Goal: Information Seeking & Learning: Find specific fact

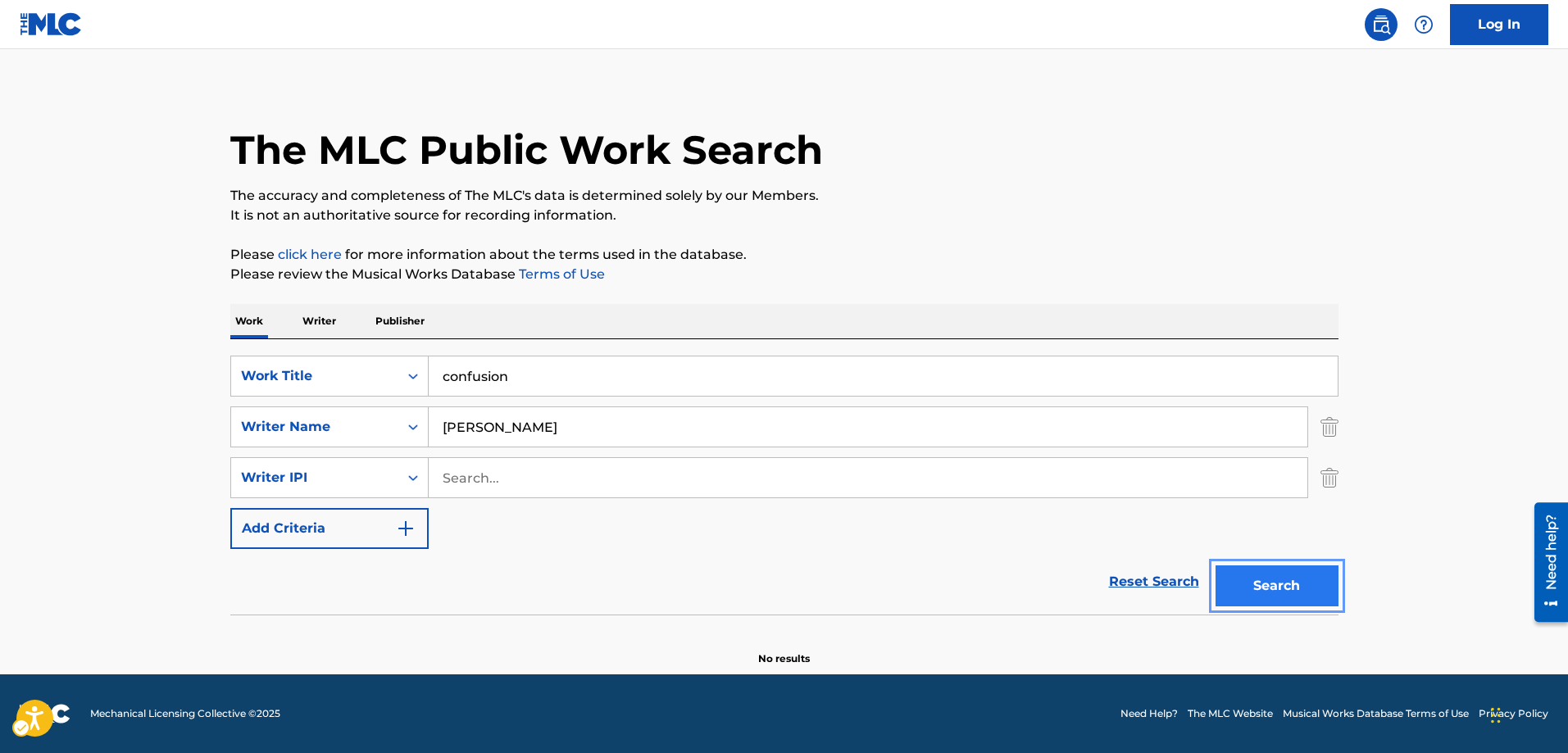
click at [1277, 585] on button "Search" at bounding box center [1276, 586] width 123 height 41
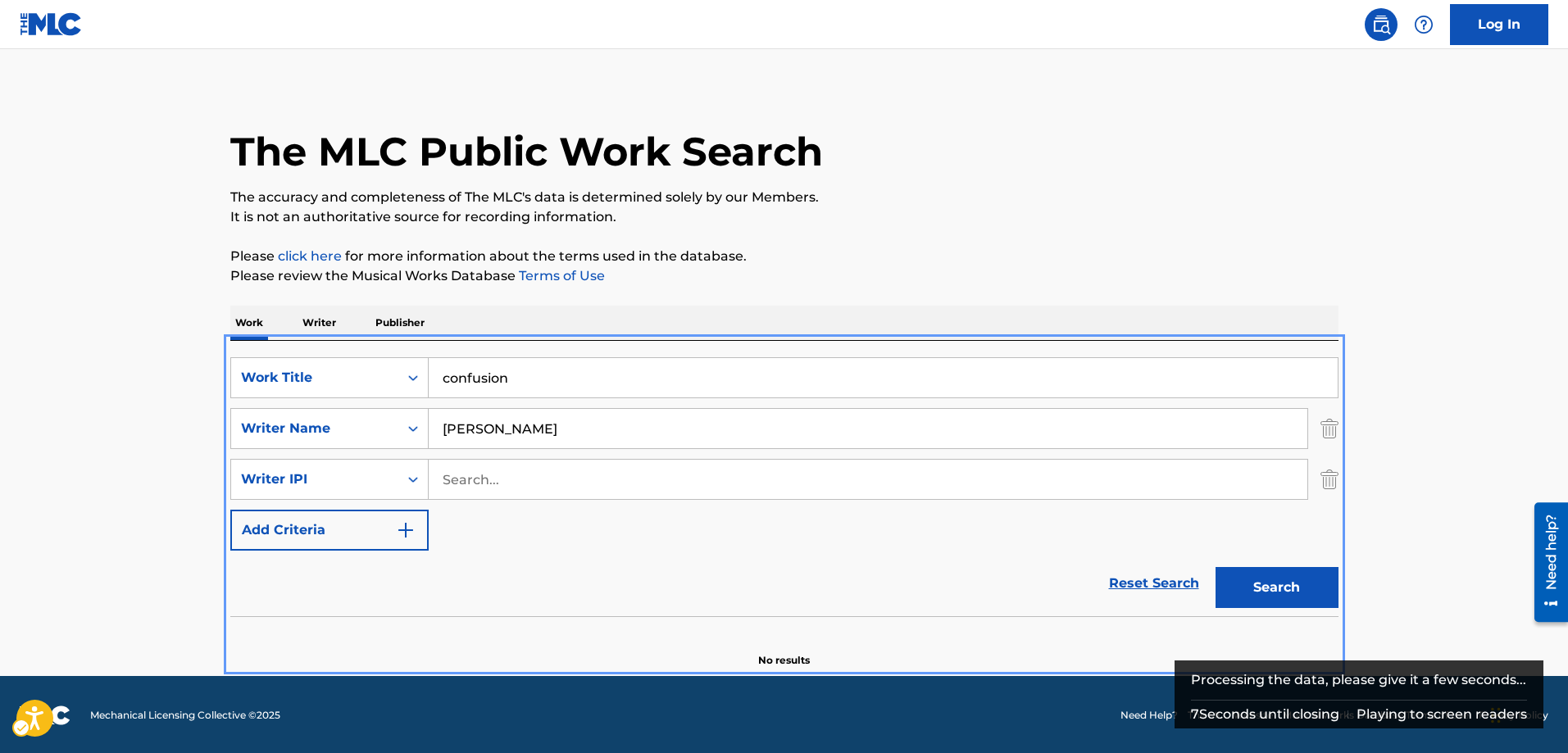
scroll to position [9, 0]
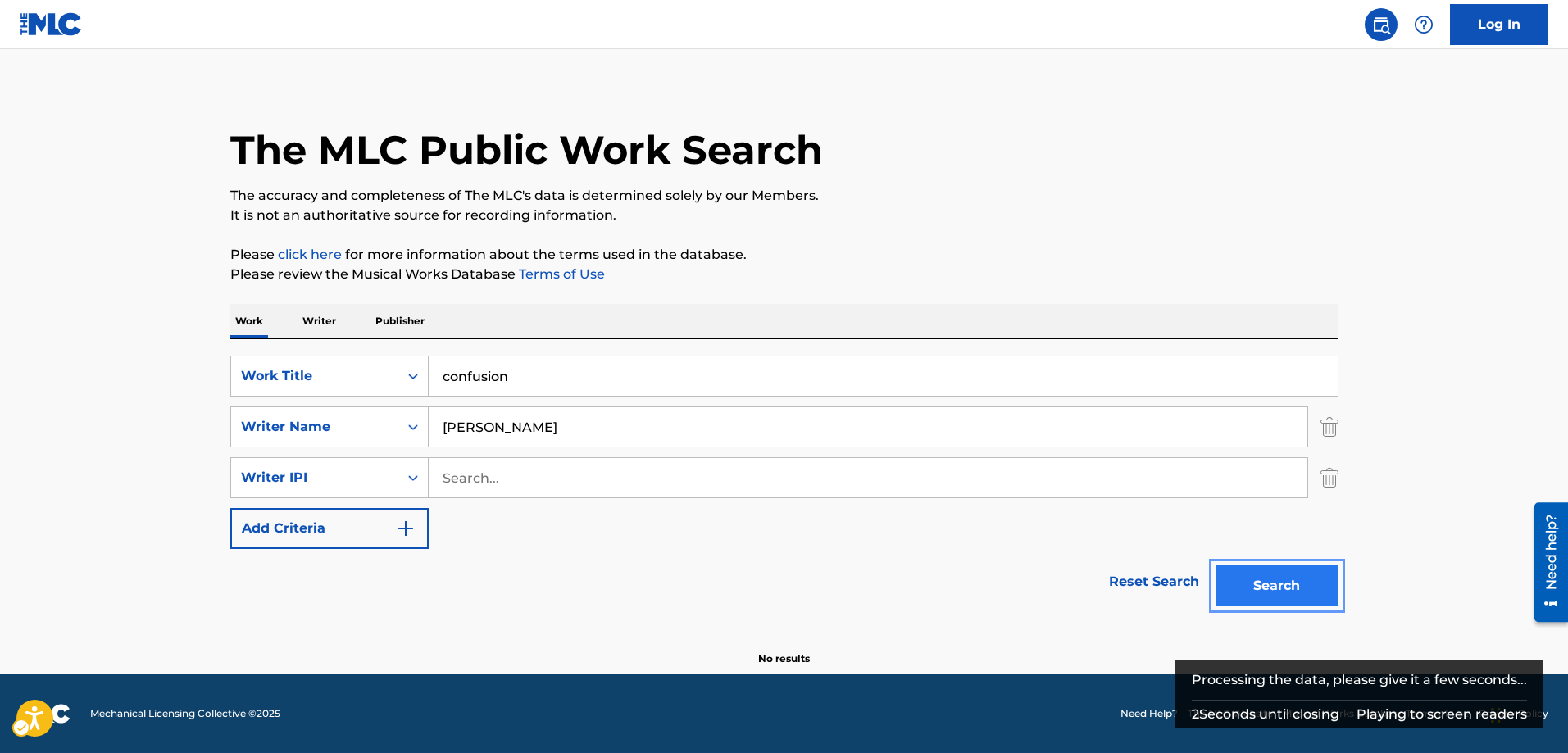
click at [1272, 582] on button "Search" at bounding box center [1276, 586] width 123 height 41
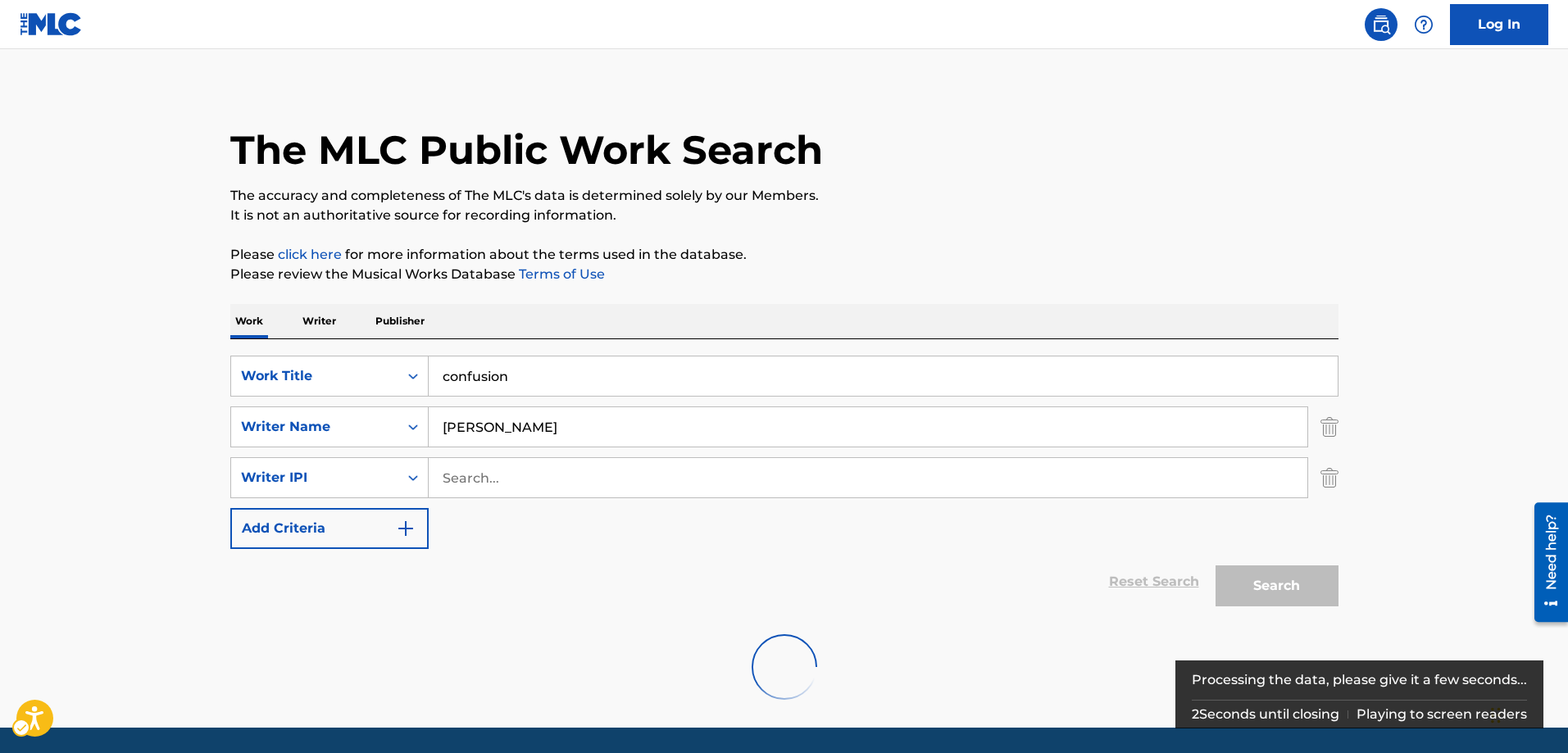
scroll to position [0, 0]
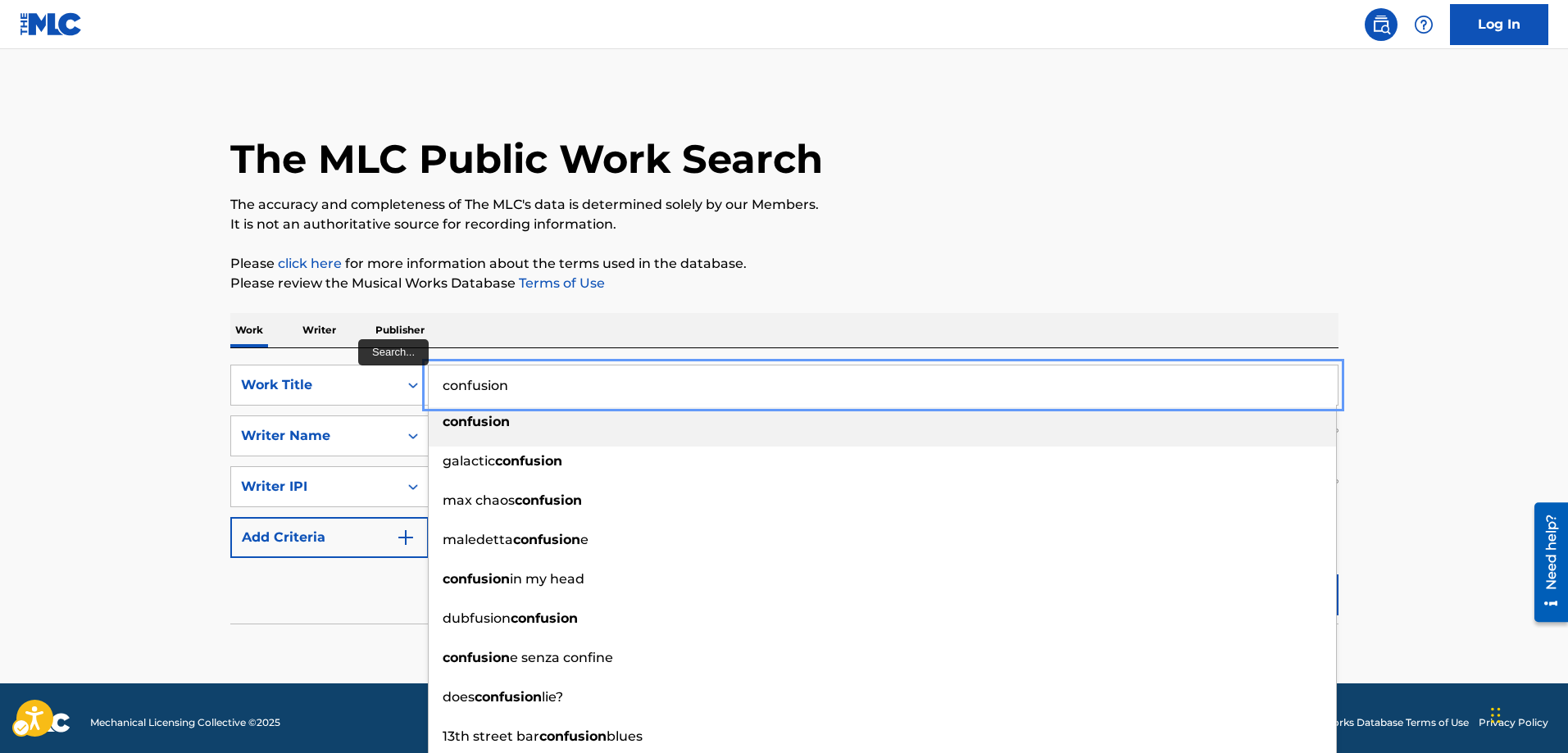
drag, startPoint x: 441, startPoint y: 385, endPoint x: 515, endPoint y: 383, distance: 74.0
click at [515, 383] on input "confusion" at bounding box center [882, 385] width 909 height 39
paste input "3637578"
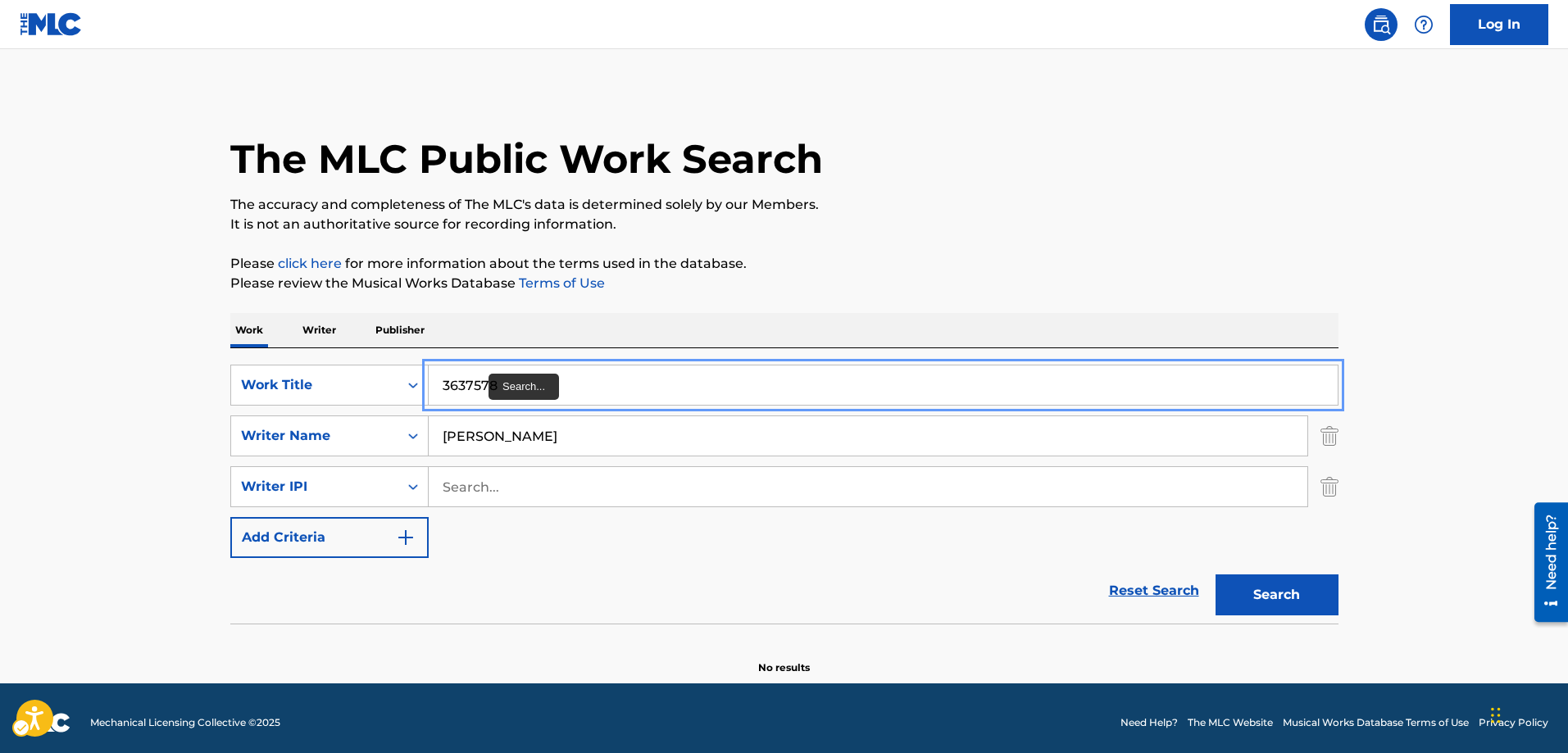
click at [496, 385] on input "3637578" at bounding box center [882, 385] width 909 height 39
type input "3"
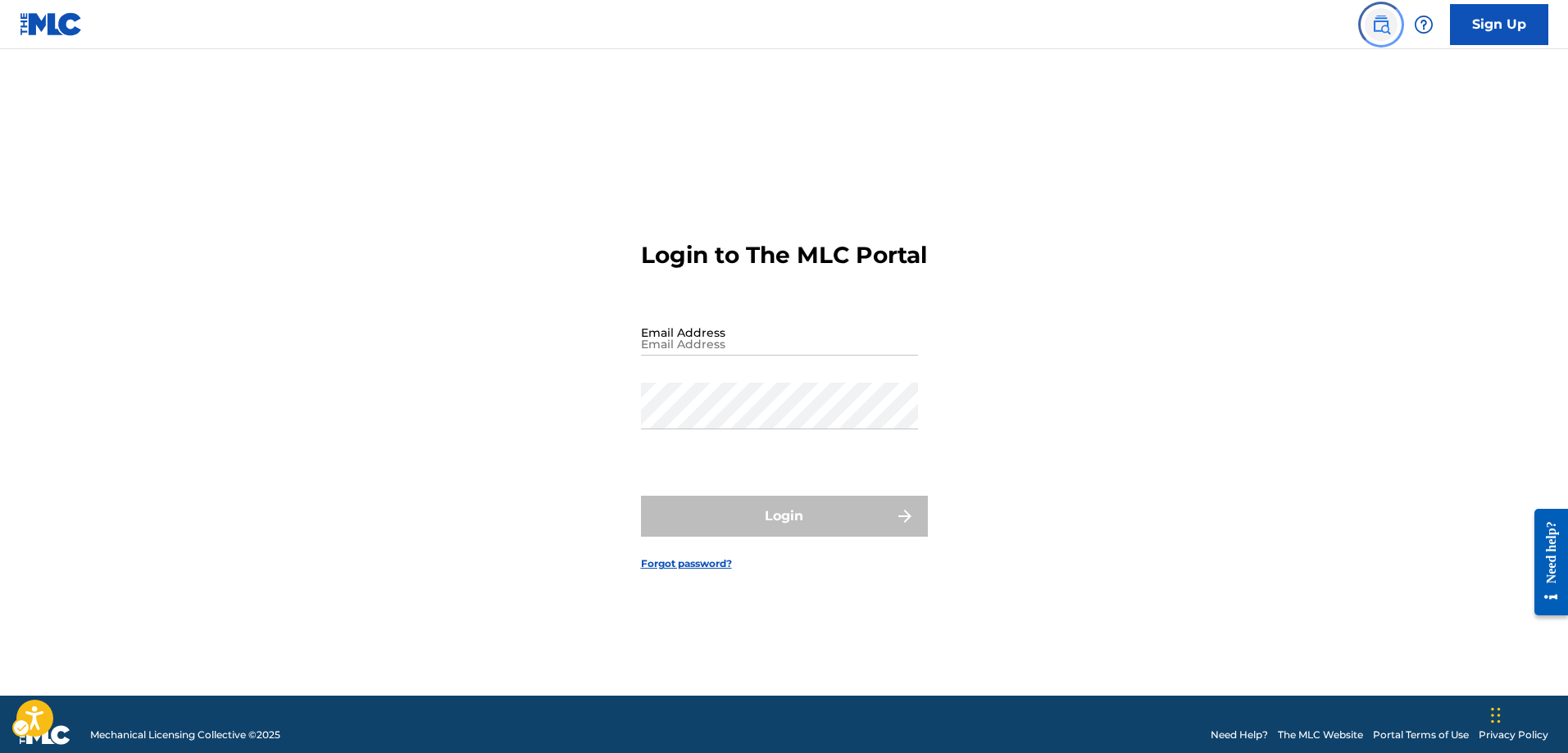
click at [1388, 25] on img "Page Menu" at bounding box center [1380, 24] width 20 height 20
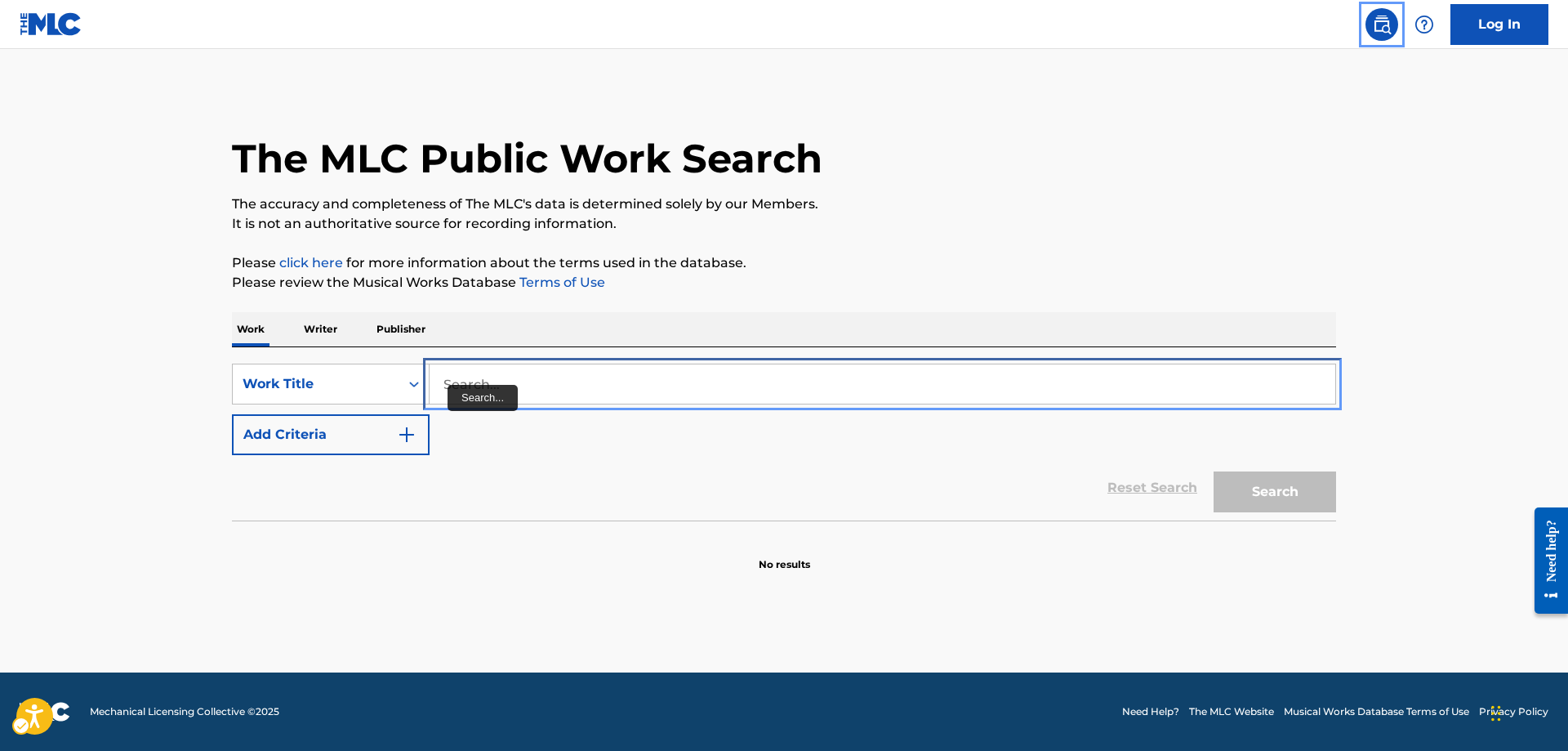
click at [447, 377] on input "Search..." at bounding box center [882, 384] width 906 height 39
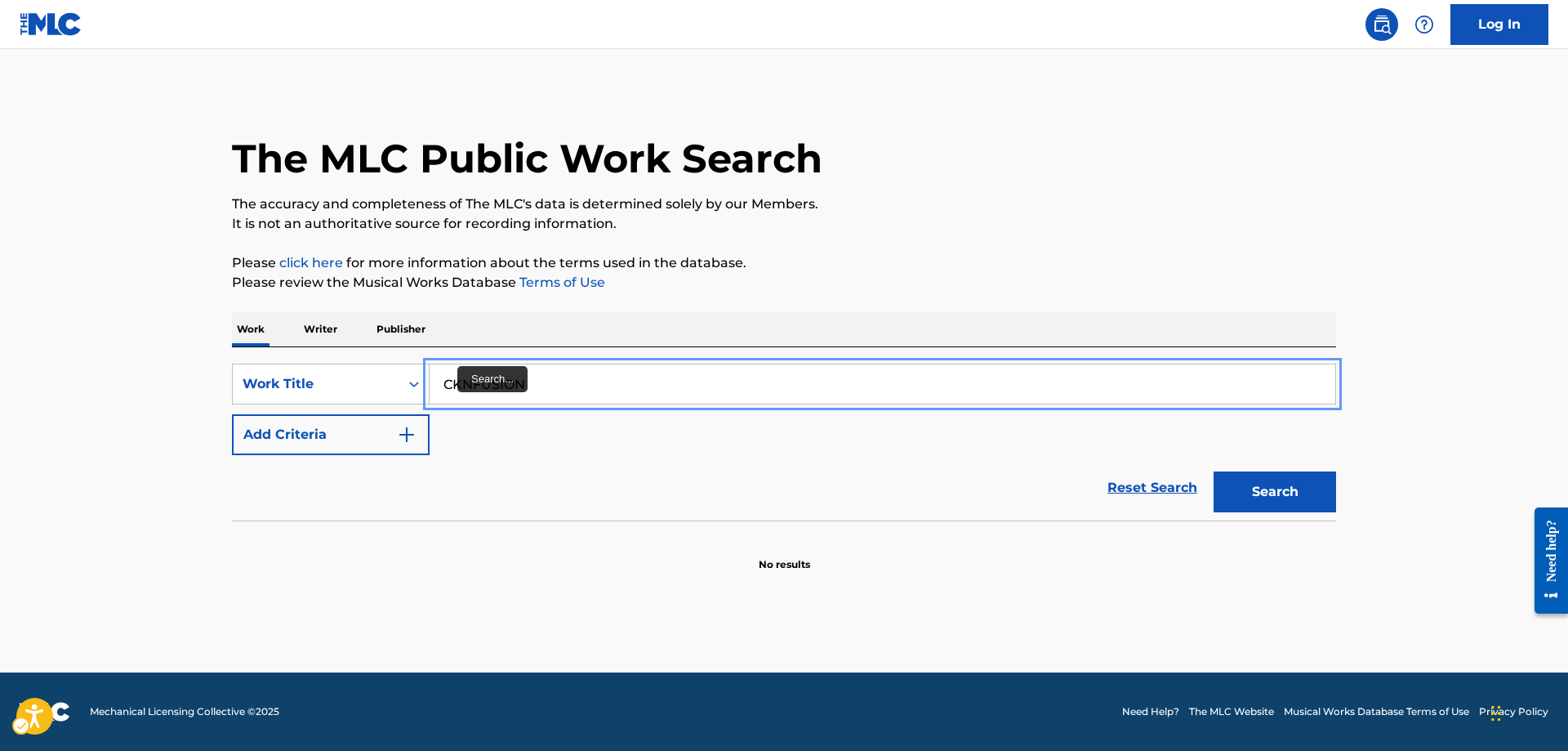
click at [460, 384] on input "CKNFUSION" at bounding box center [882, 384] width 906 height 39
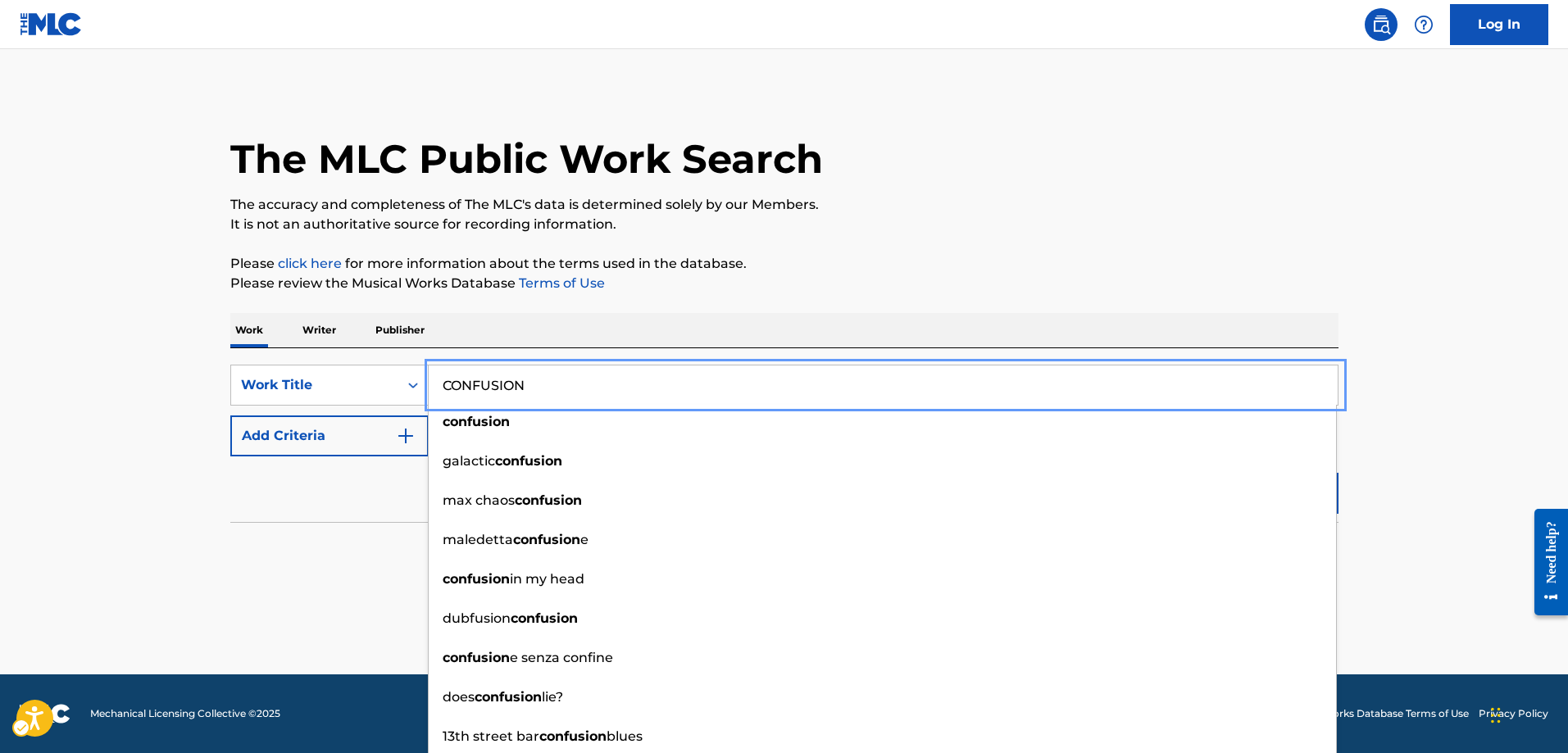
type input "CONFUSION"
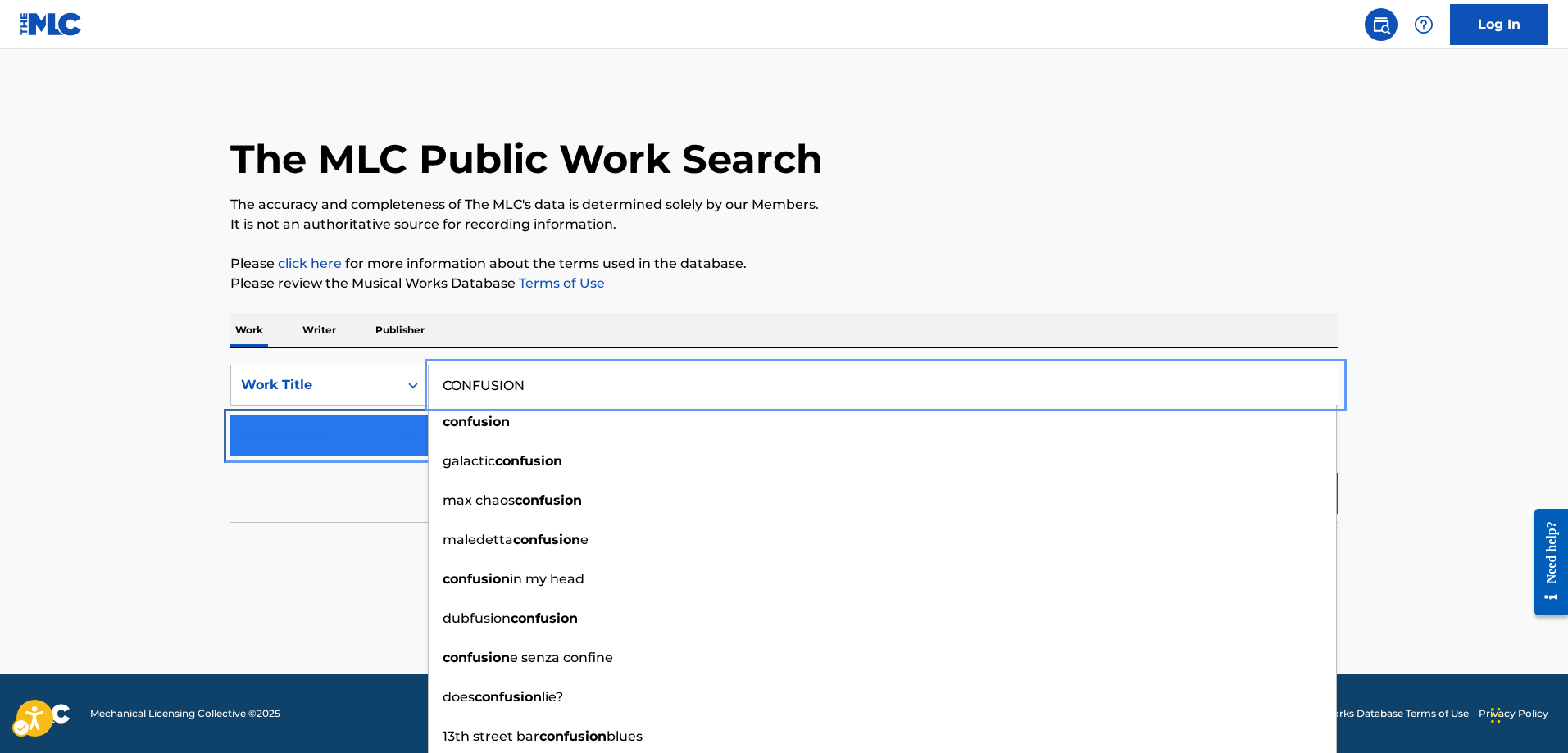
click at [406, 433] on img "Search Form" at bounding box center [405, 435] width 20 height 20
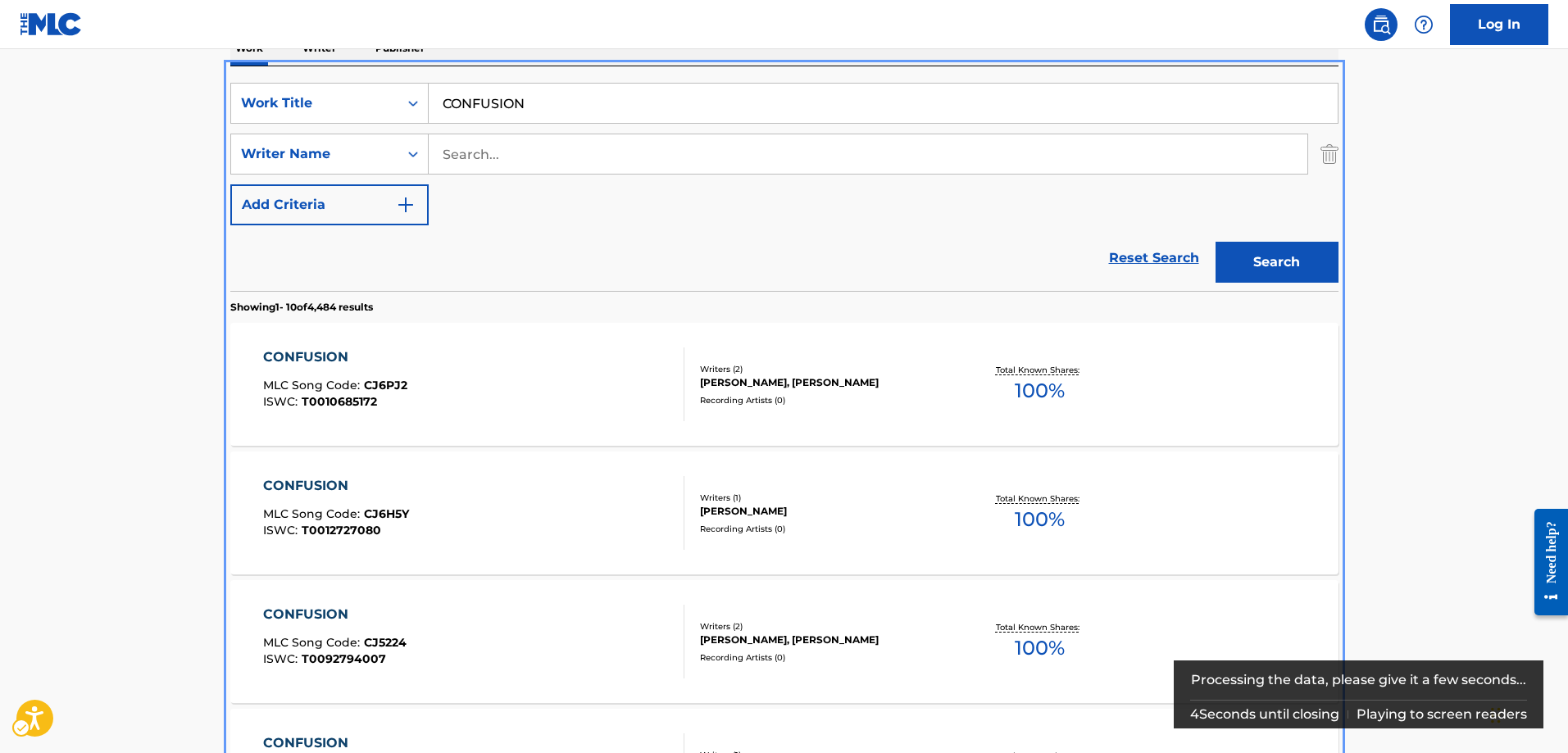
scroll to position [184, 0]
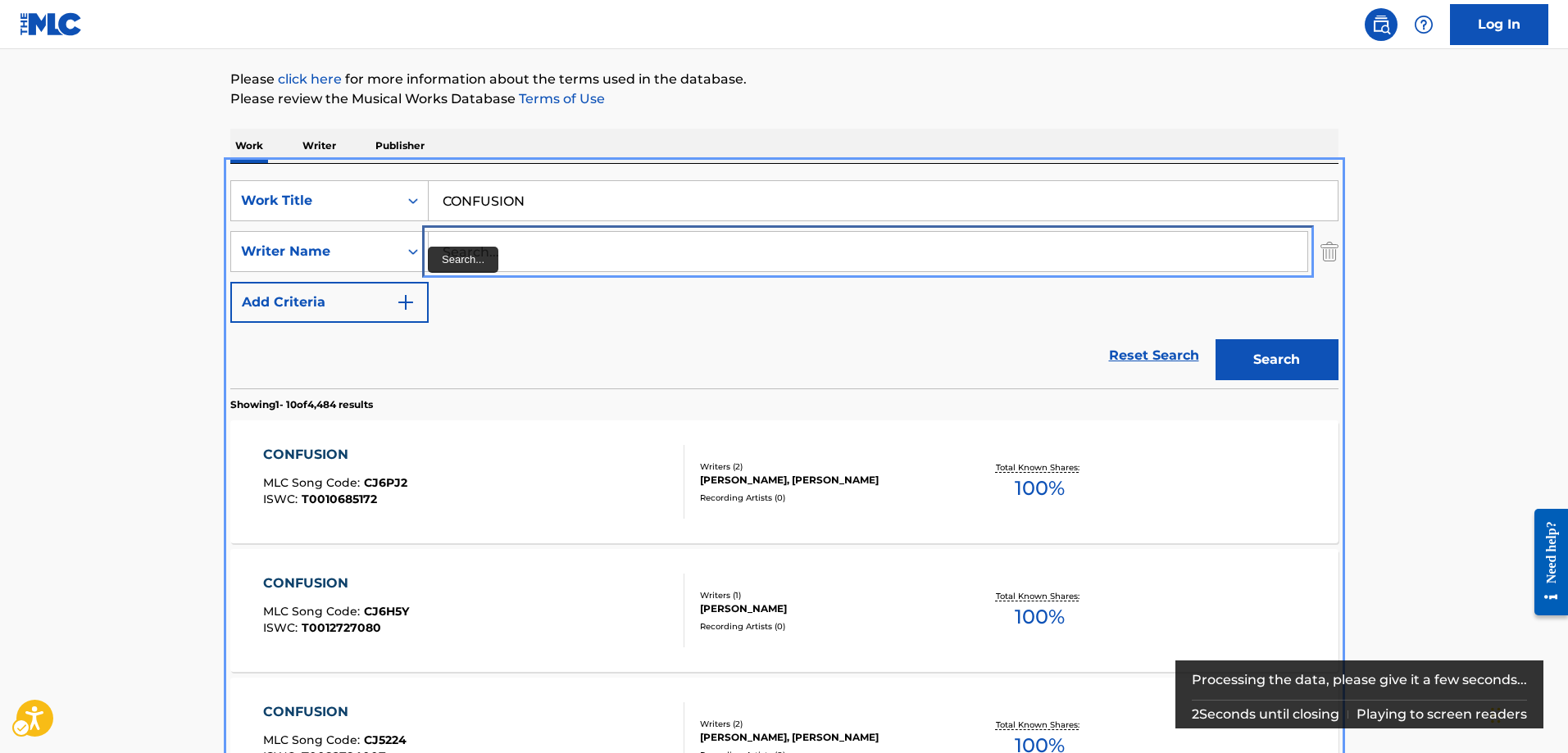
click at [444, 244] on input "Search..." at bounding box center [868, 252] width 879 height 39
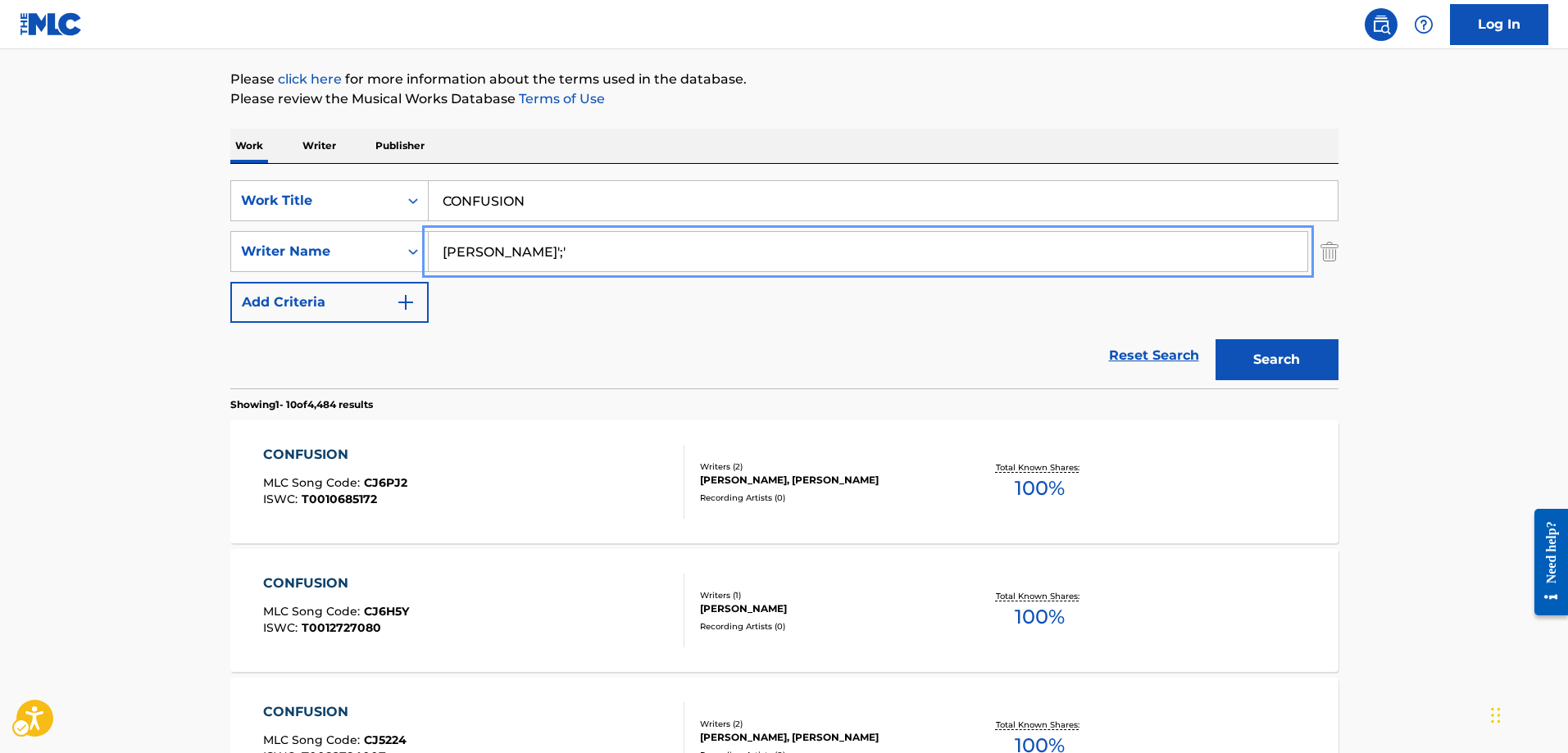
click at [230, 282] on button "Add Criteria" at bounding box center [329, 303] width 198 height 41
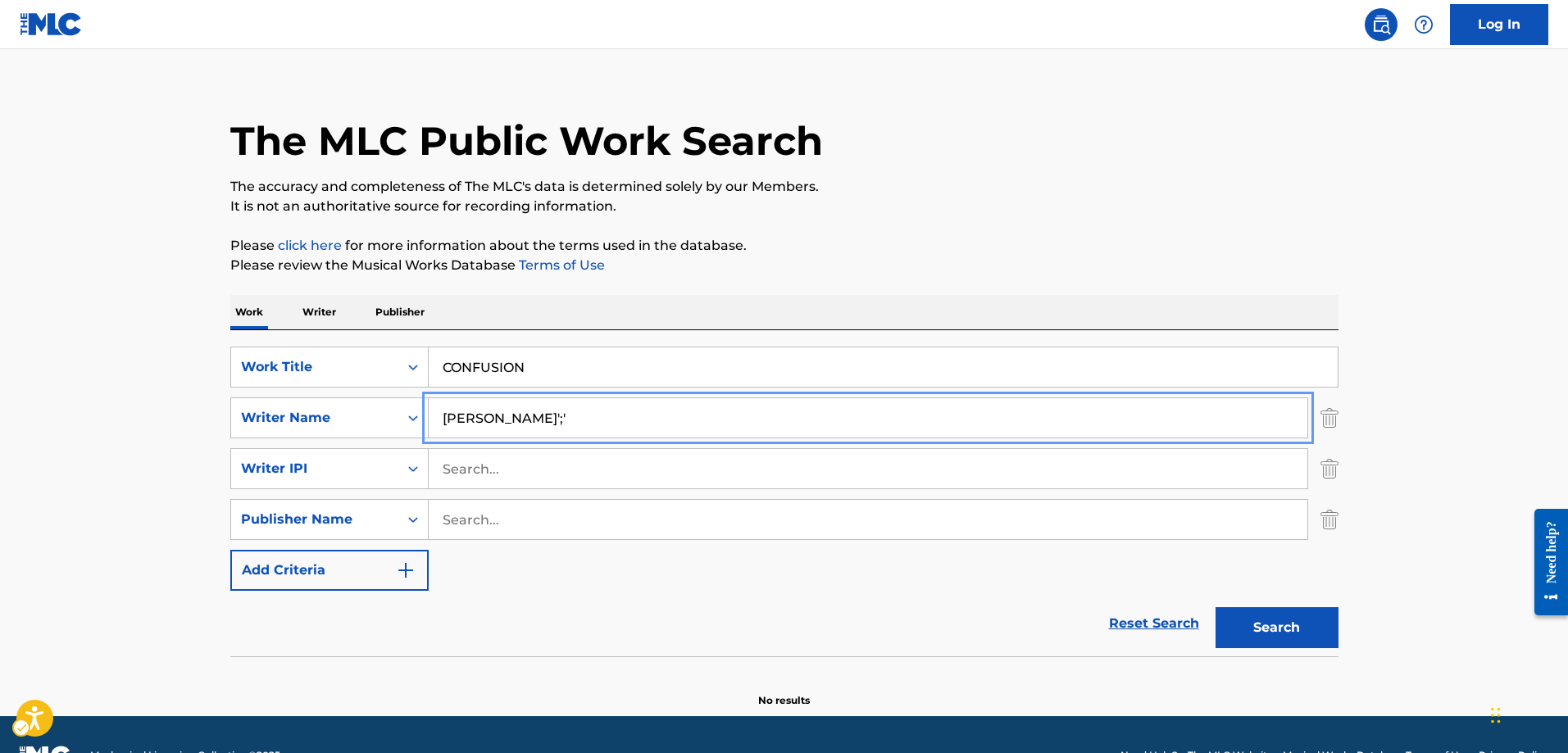
scroll to position [0, 0]
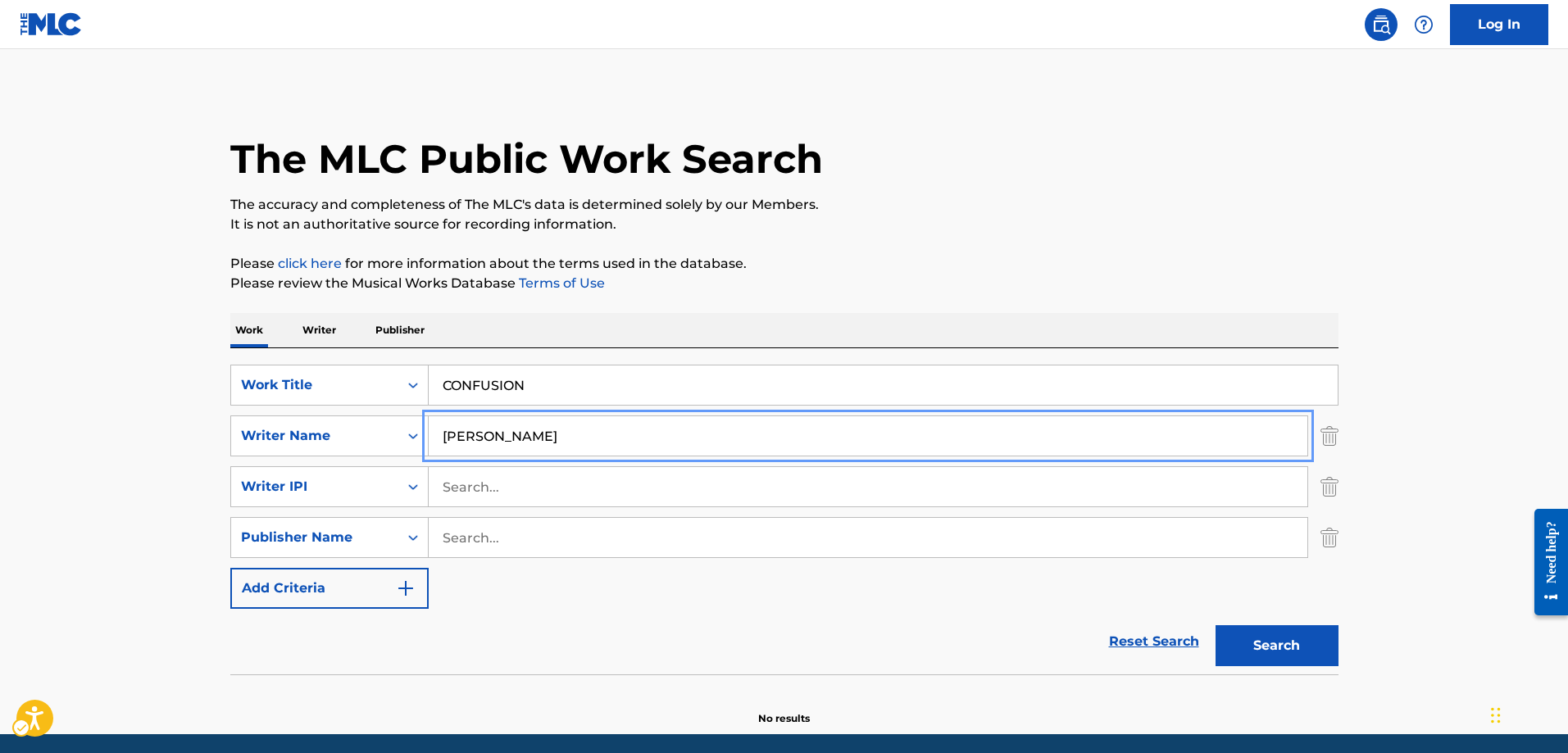
click at [230, 568] on button "Add Criteria" at bounding box center [329, 588] width 198 height 41
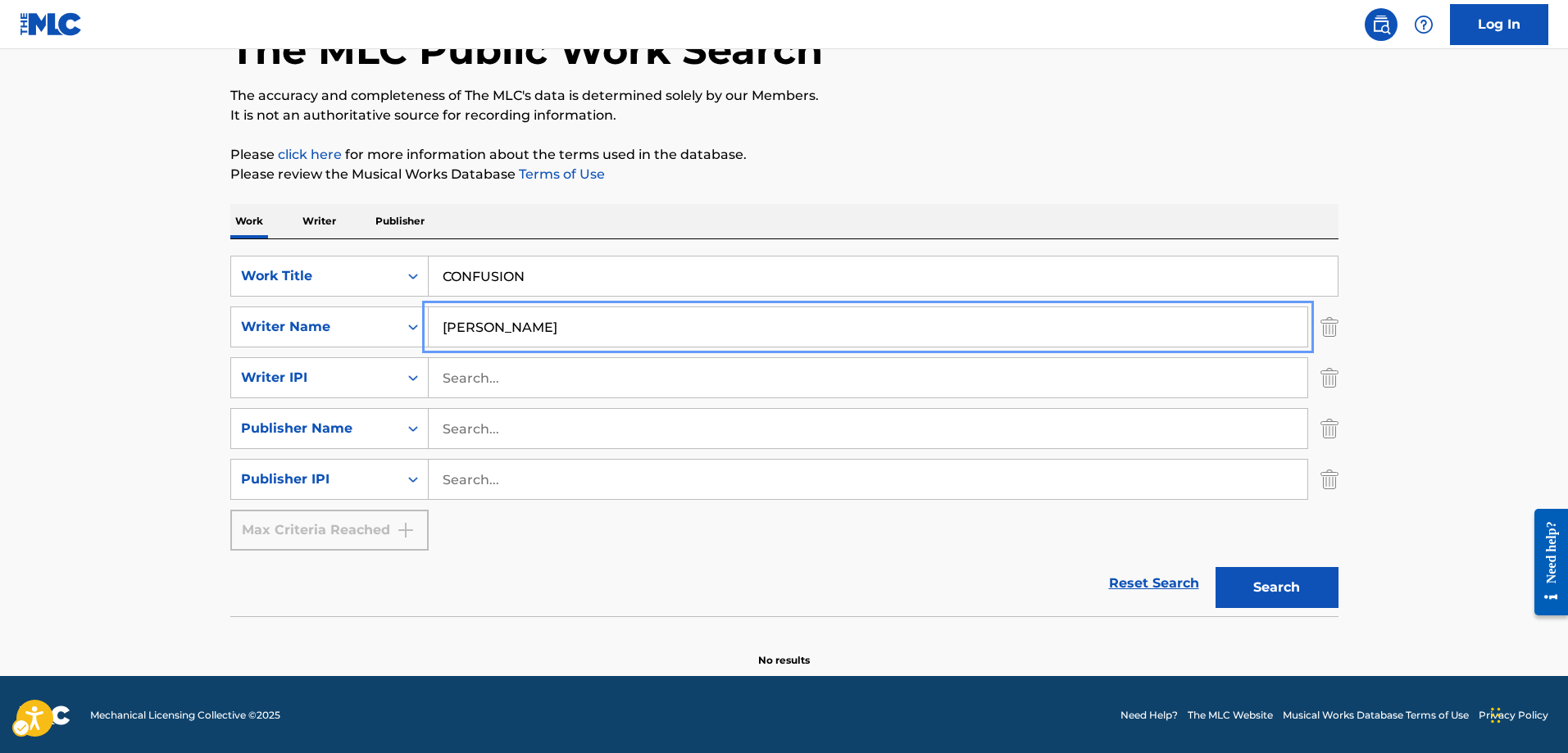
scroll to position [110, 0]
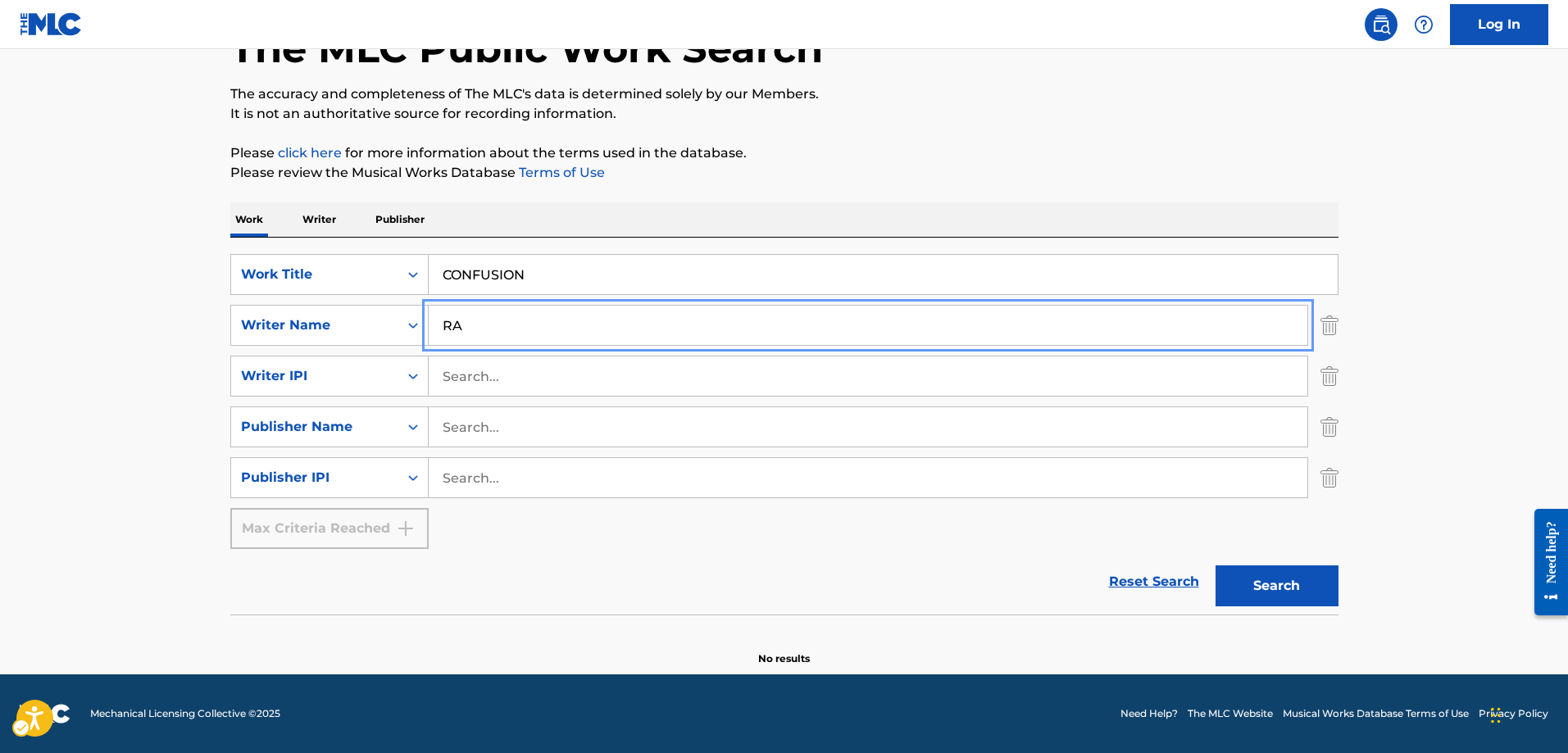
type input "R"
click at [1271, 593] on button "Search" at bounding box center [1276, 586] width 123 height 41
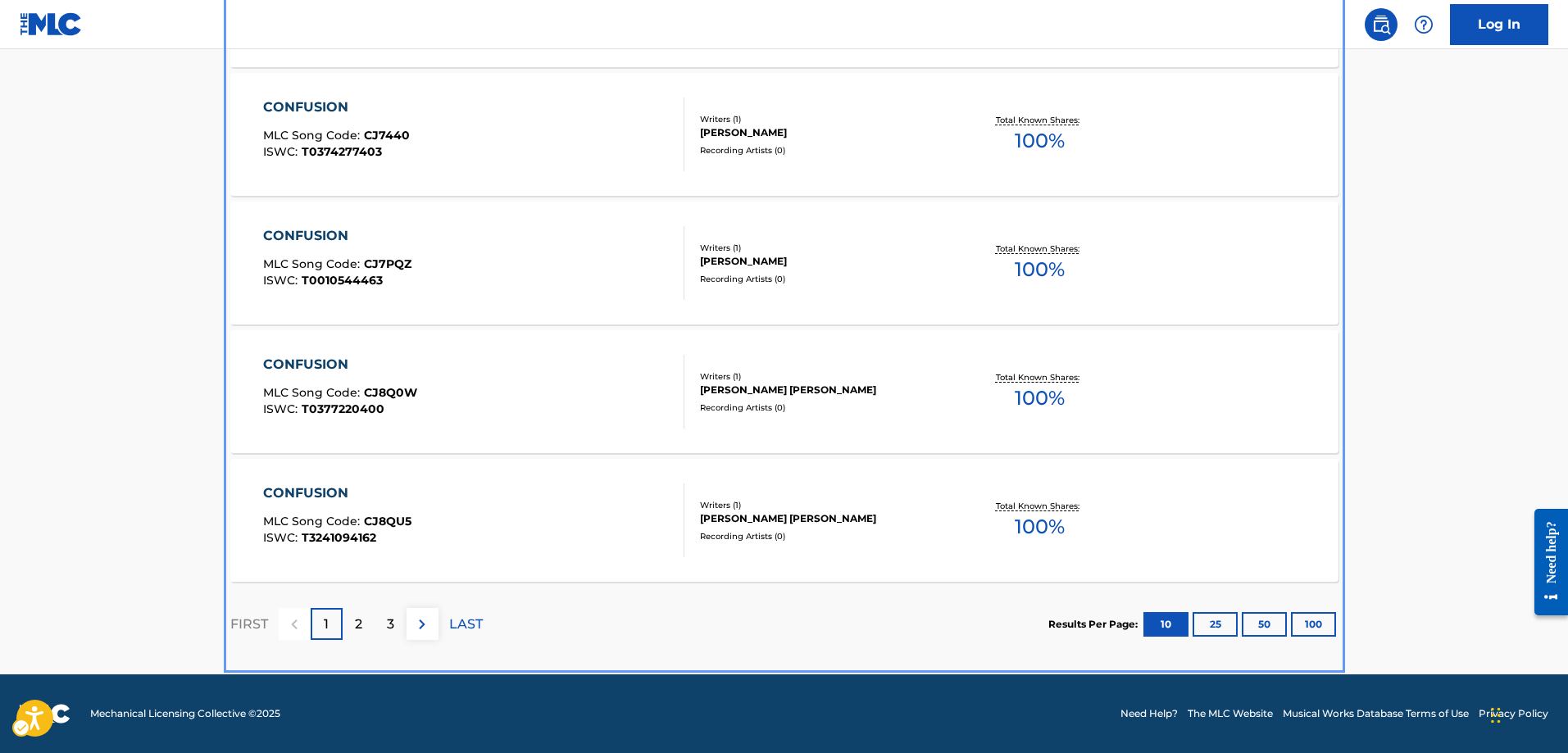
scroll to position [1374, 0]
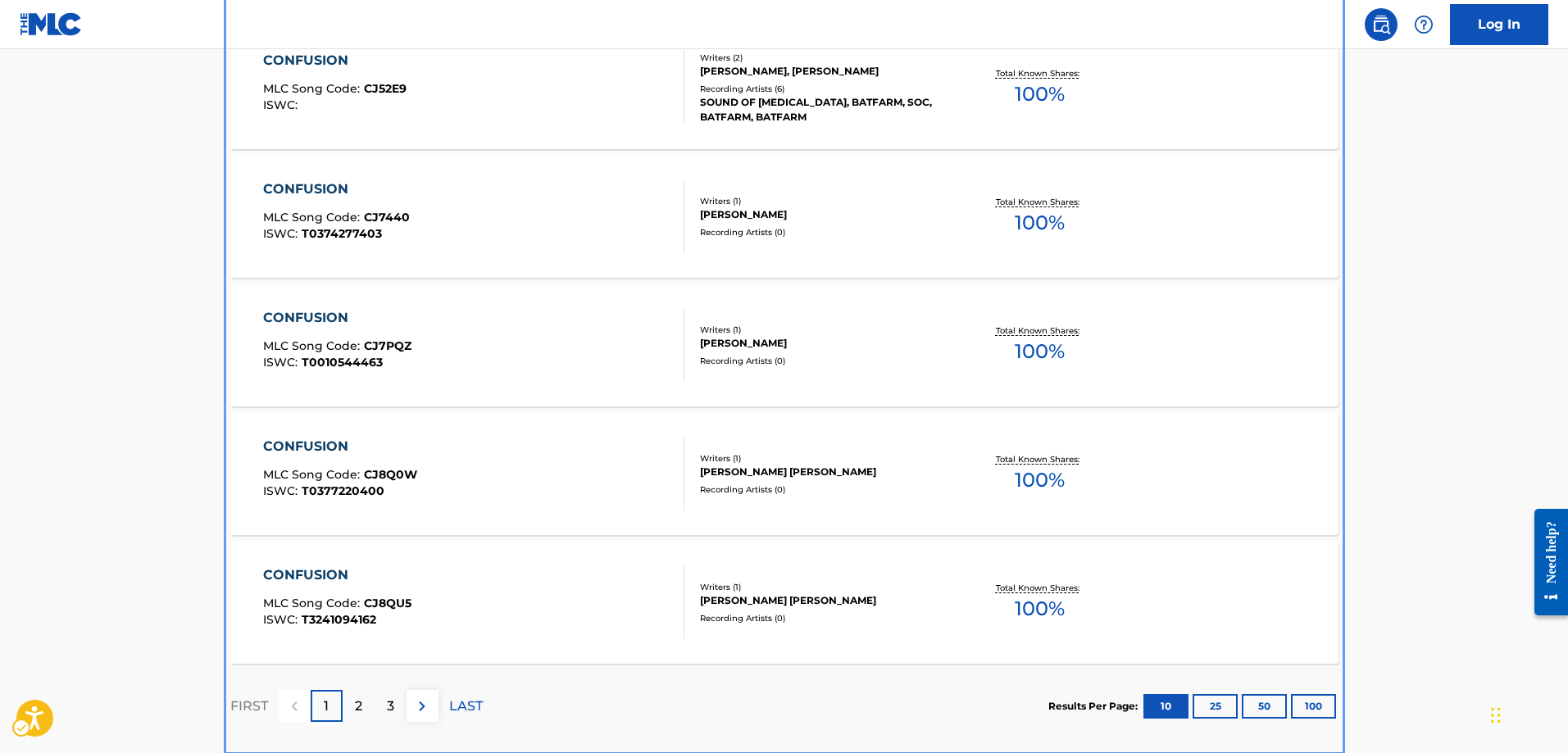
click at [356, 707] on p "2" at bounding box center [359, 706] width 8 height 20
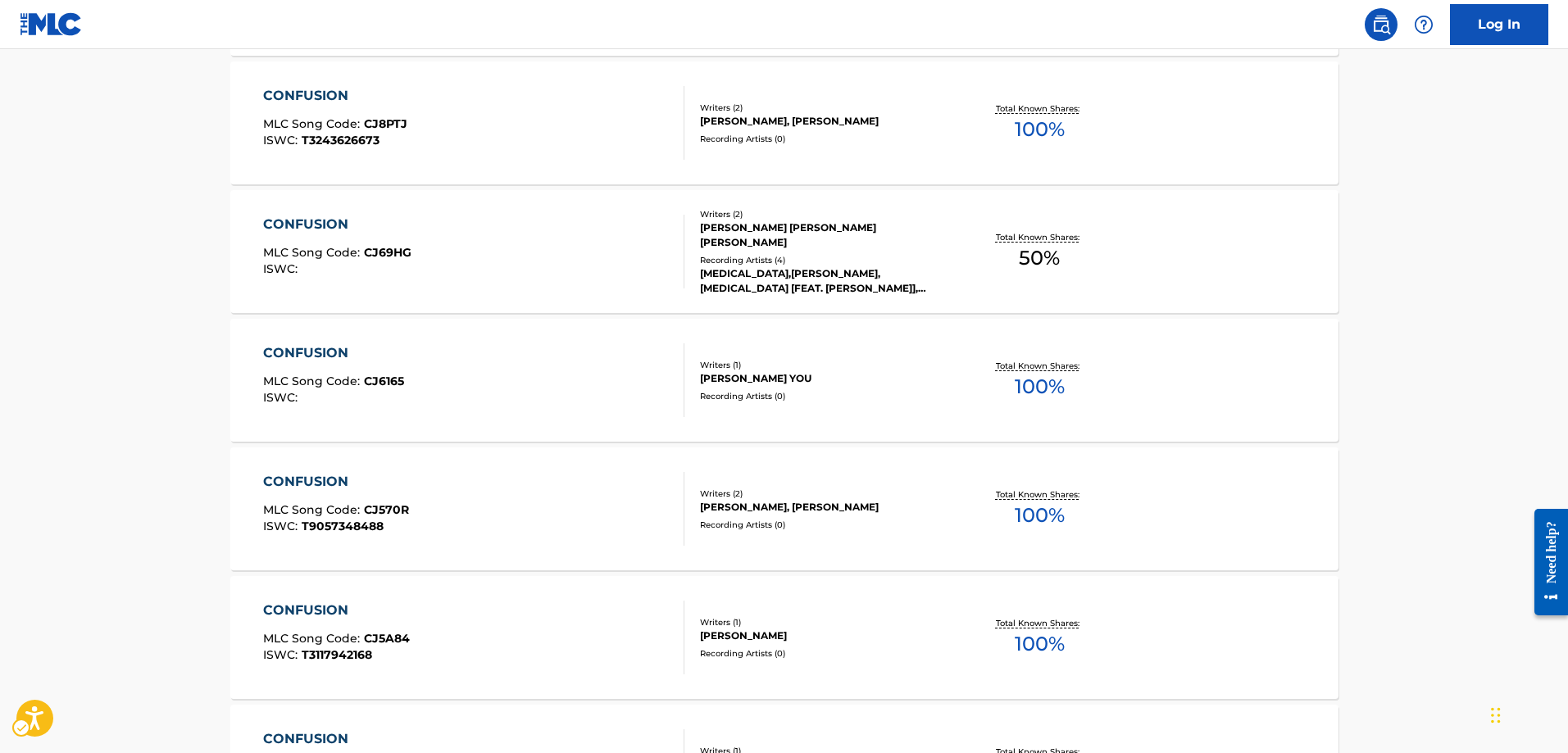
scroll to position [1456, 0]
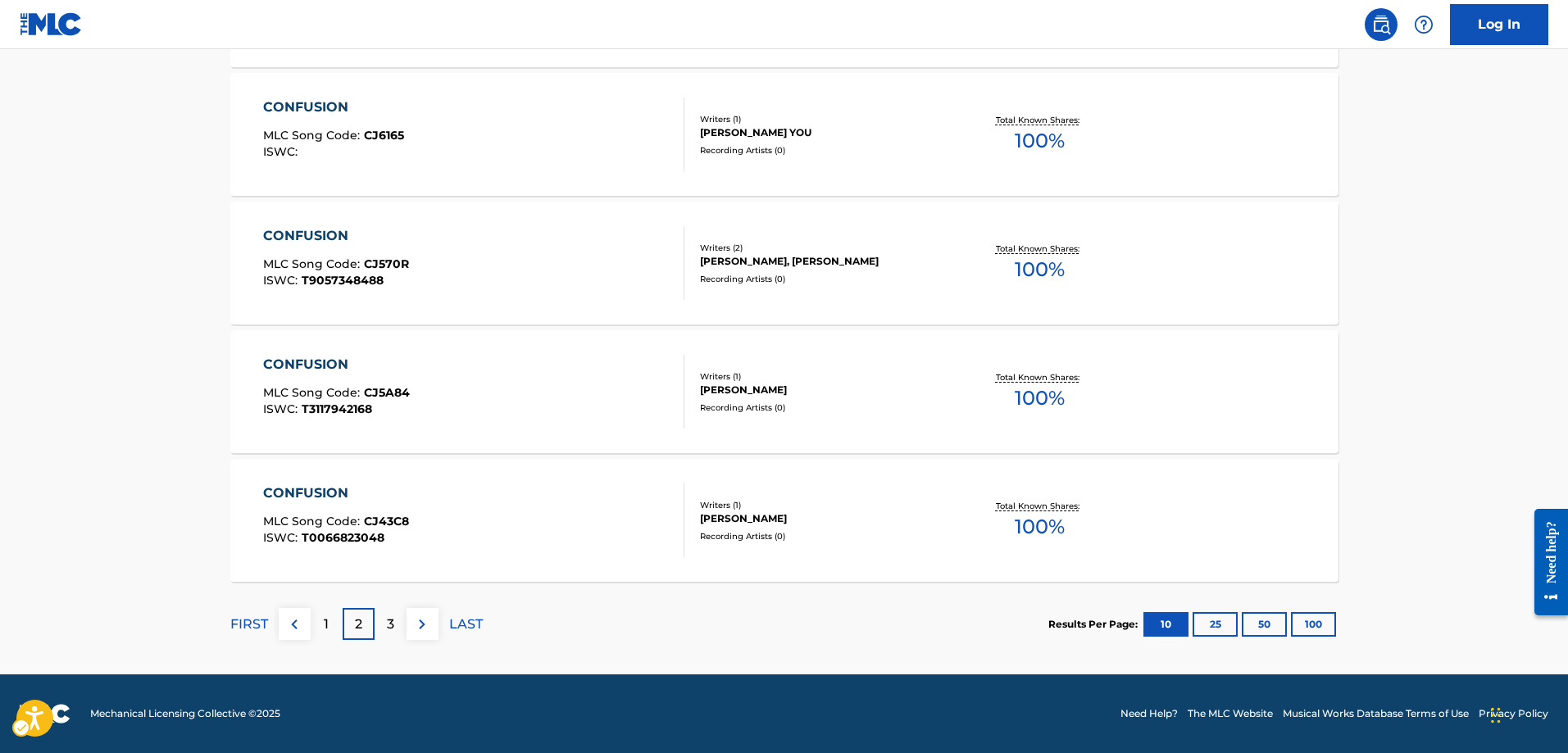
click at [388, 620] on p "3" at bounding box center [390, 624] width 8 height 20
click at [388, 620] on p "4" at bounding box center [390, 624] width 9 height 20
click at [389, 620] on p "5" at bounding box center [390, 624] width 8 height 20
click at [393, 620] on p "6" at bounding box center [390, 624] width 8 height 20
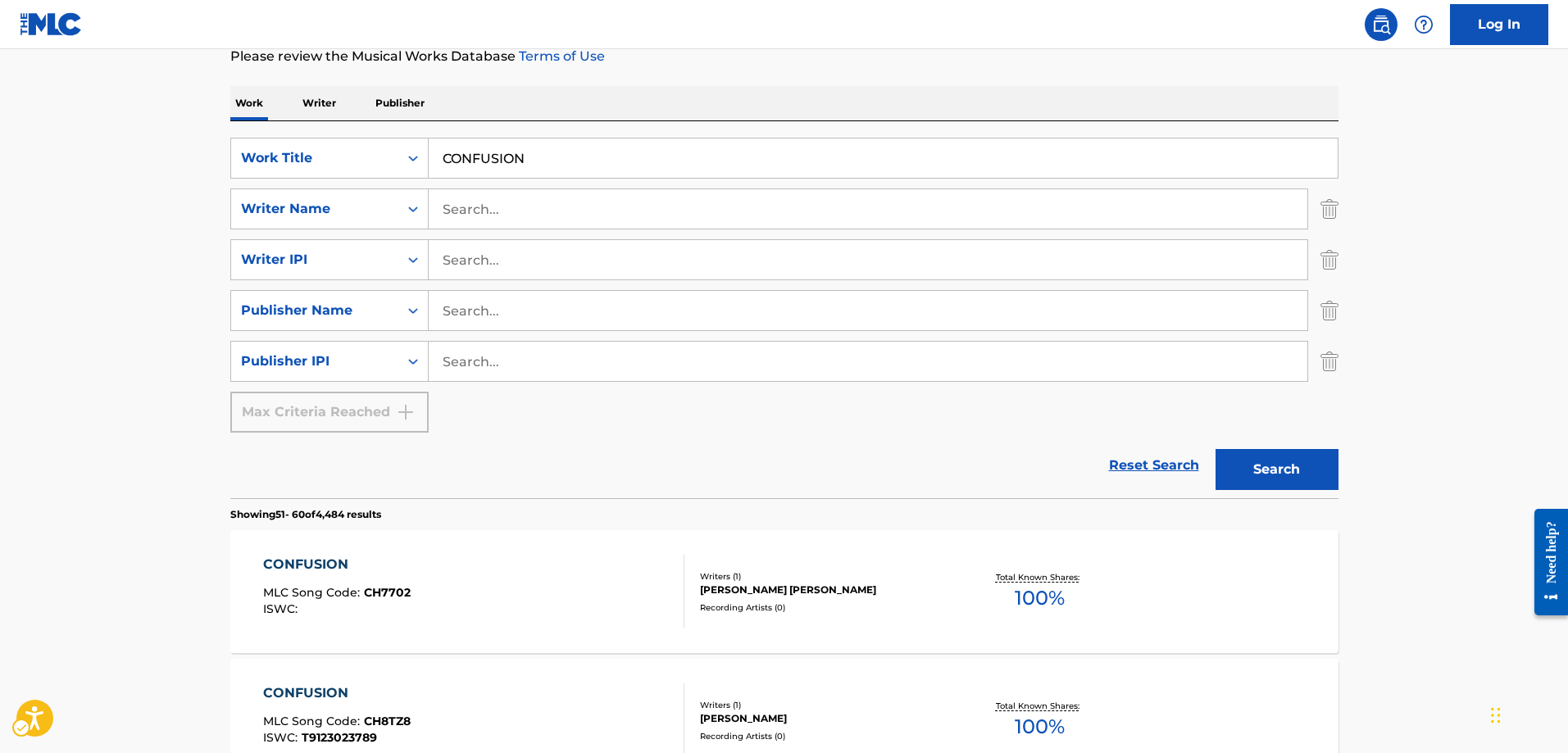
scroll to position [63, 0]
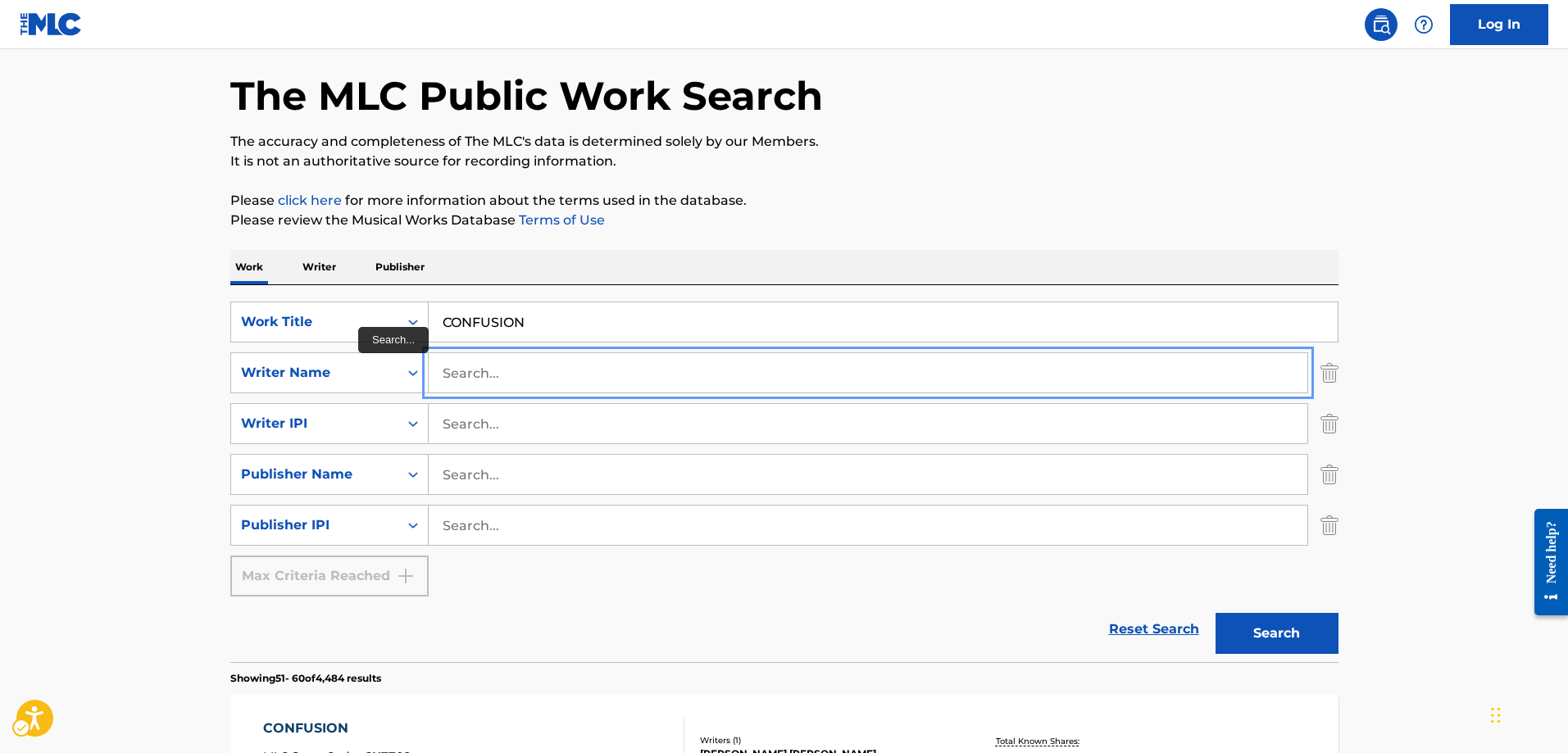
click at [449, 371] on input "Search..." at bounding box center [868, 373] width 879 height 39
type input "[PERSON_NAME]"
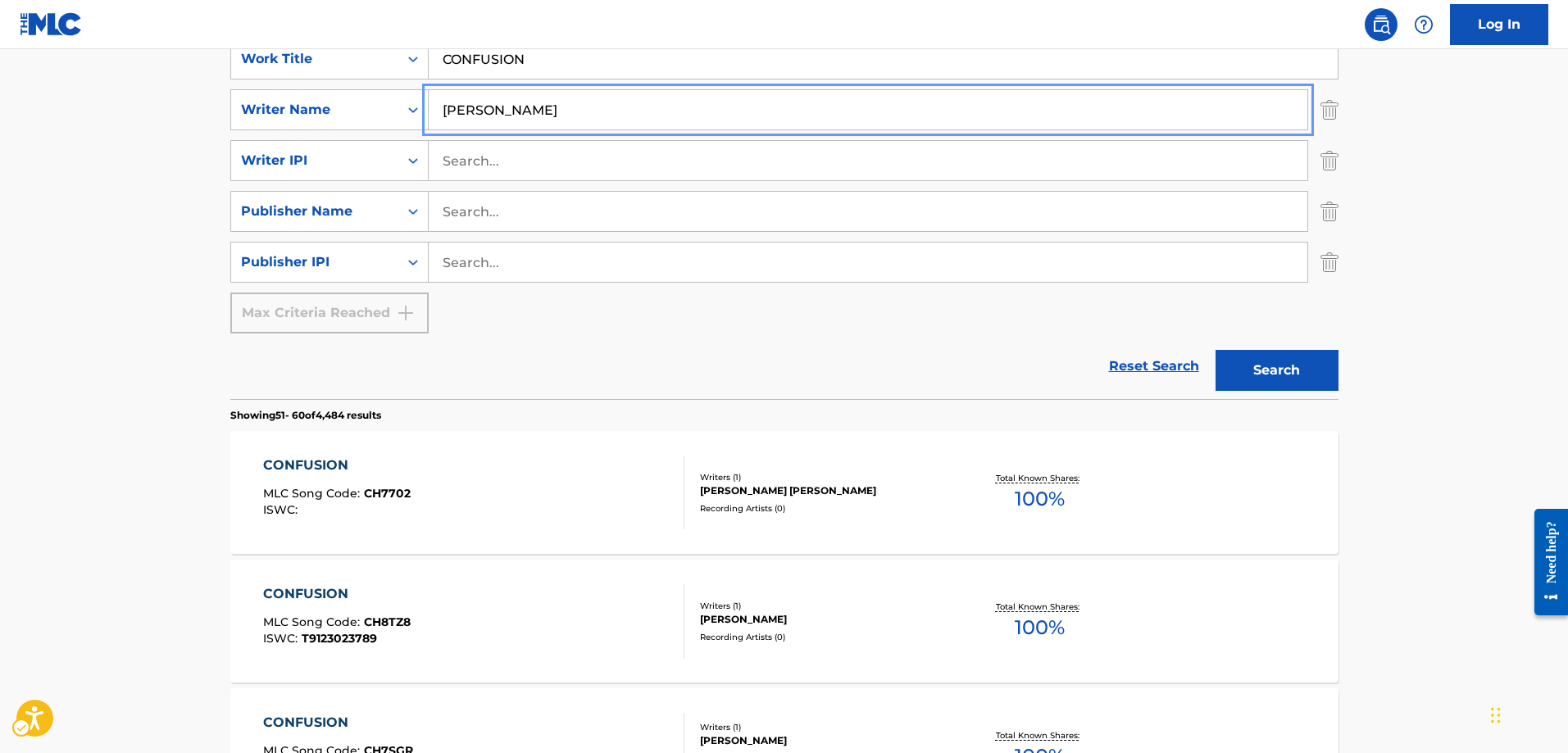
scroll to position [145, 0]
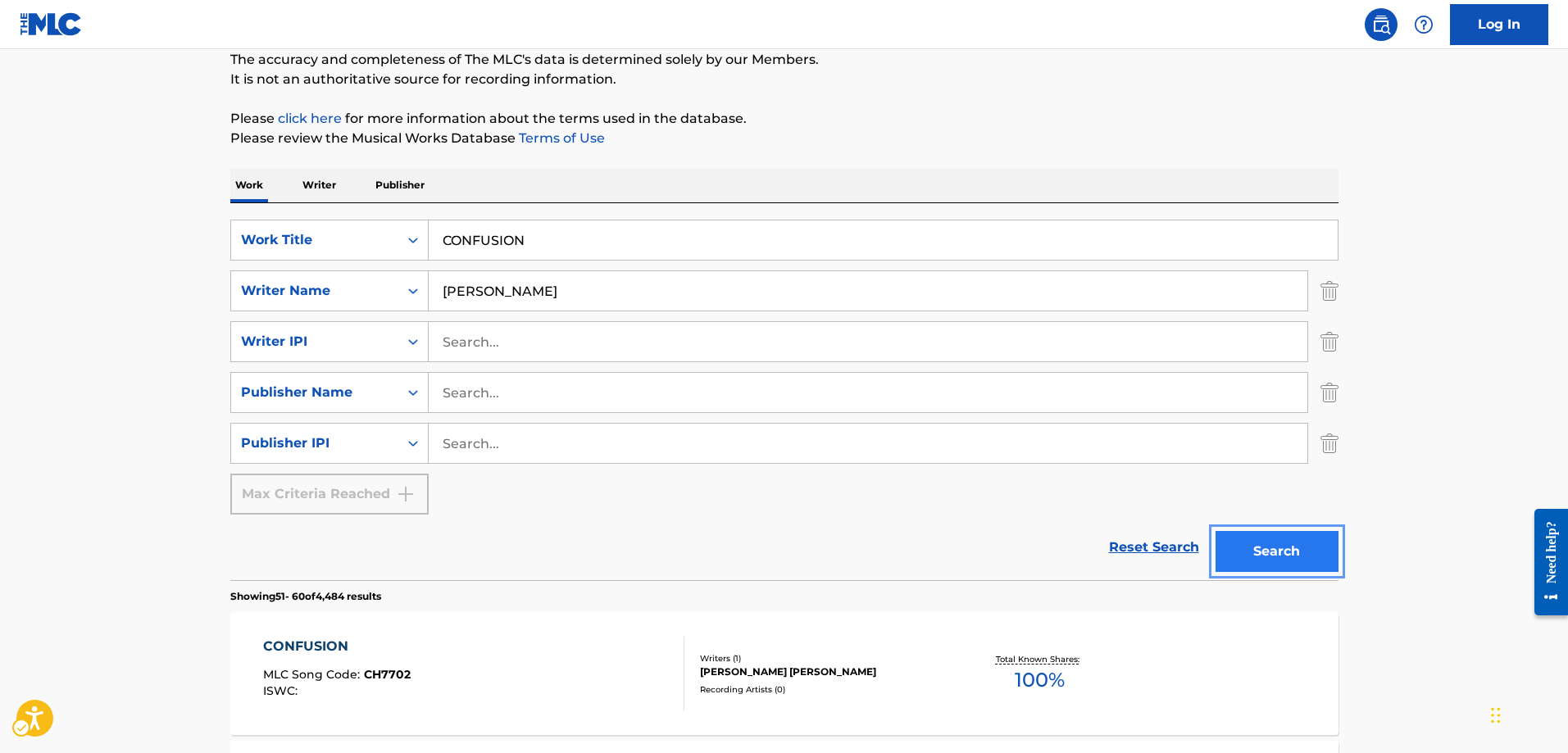
click at [1277, 558] on button "Search" at bounding box center [1276, 552] width 123 height 41
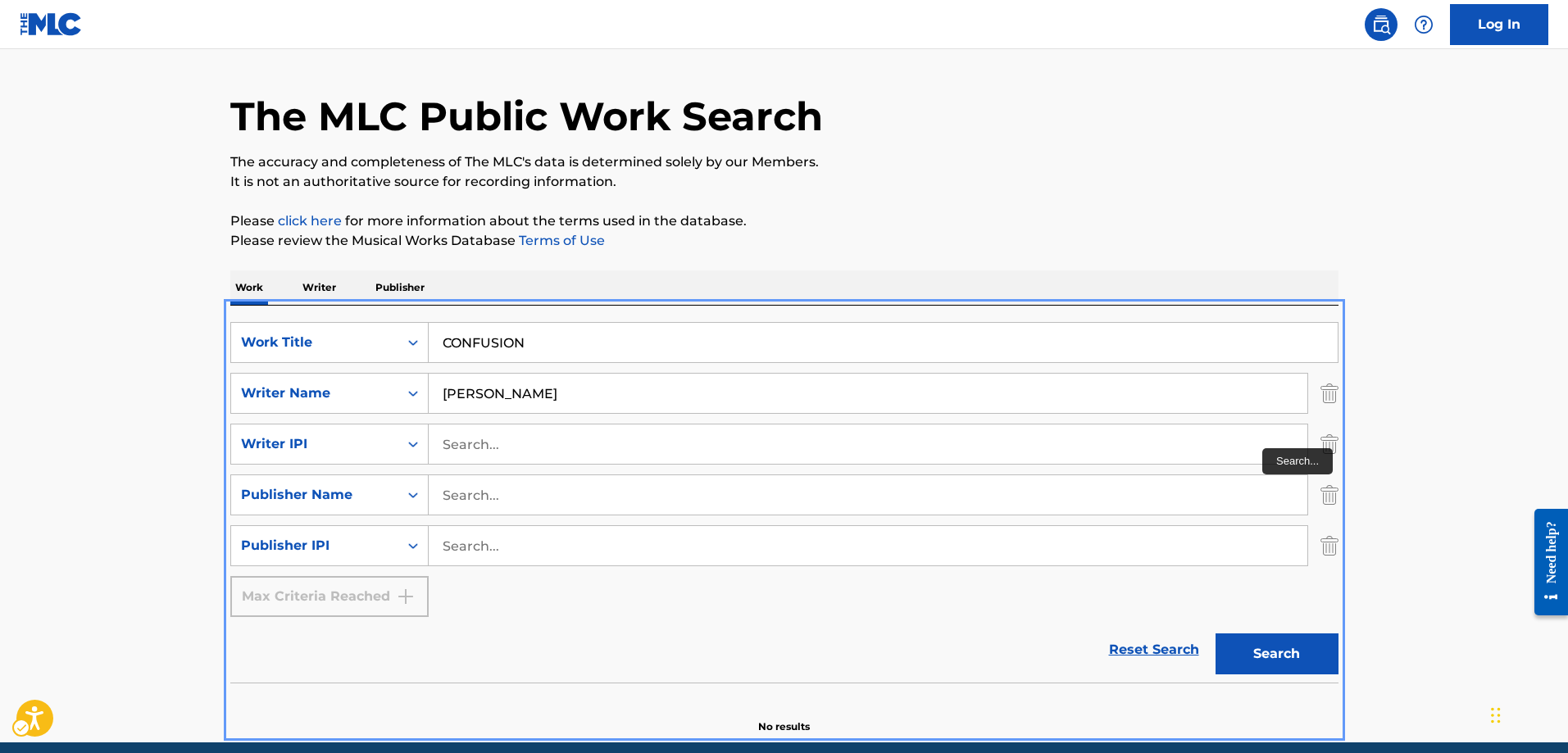
scroll to position [110, 0]
